Goal: Task Accomplishment & Management: Manage account settings

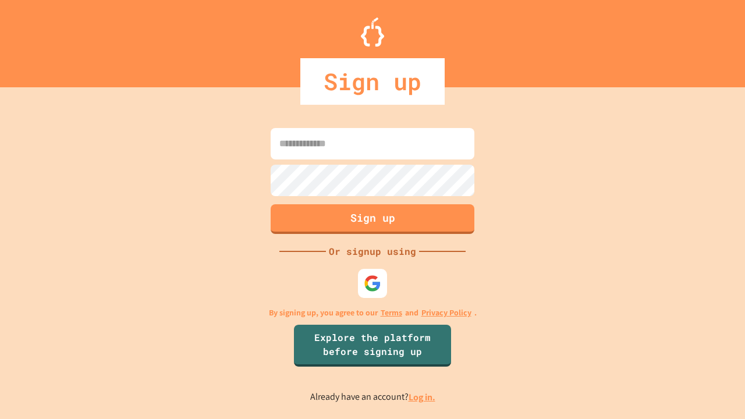
click at [422, 397] on link "Log in." at bounding box center [421, 397] width 27 height 12
